Goal: Book appointment/travel/reservation

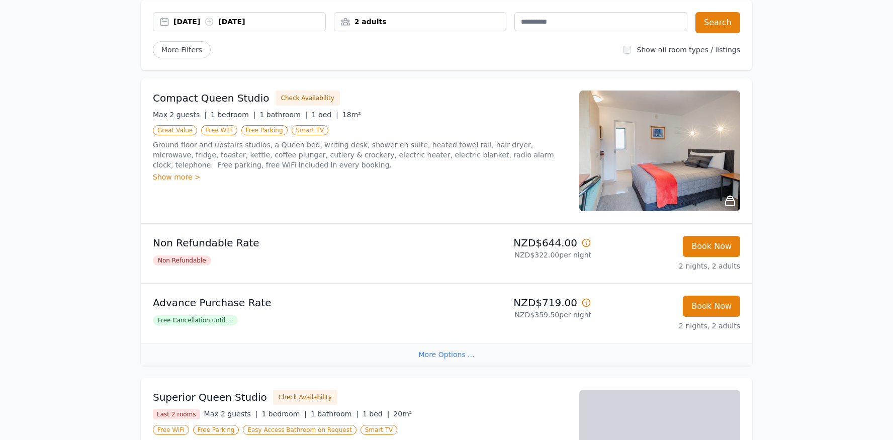
scroll to position [134, 0]
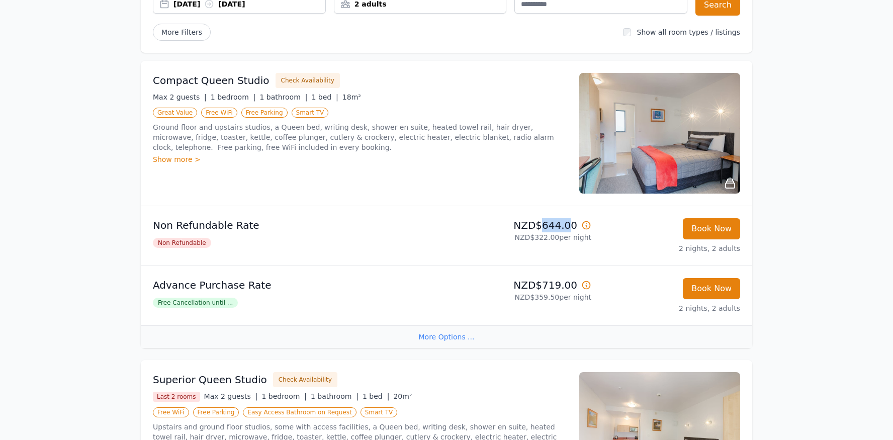
drag, startPoint x: 572, startPoint y: 223, endPoint x: 546, endPoint y: 224, distance: 26.7
click at [546, 224] on p "NZD$644.00" at bounding box center [521, 225] width 141 height 14
copy p "644.0"
